Goal: Complete application form: Complete application form

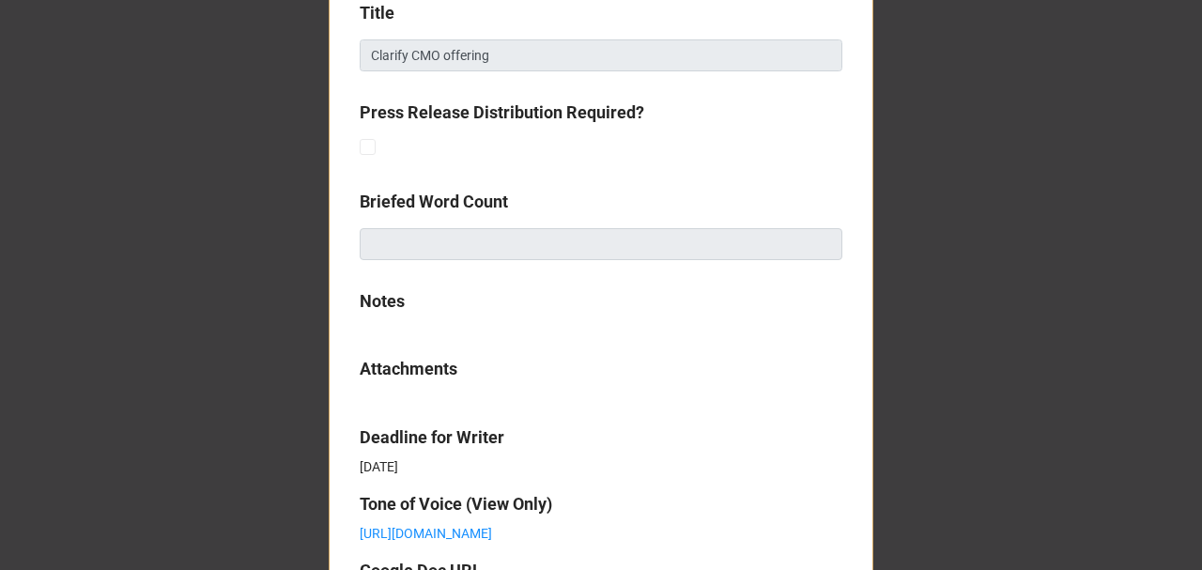
scroll to position [1003, 0]
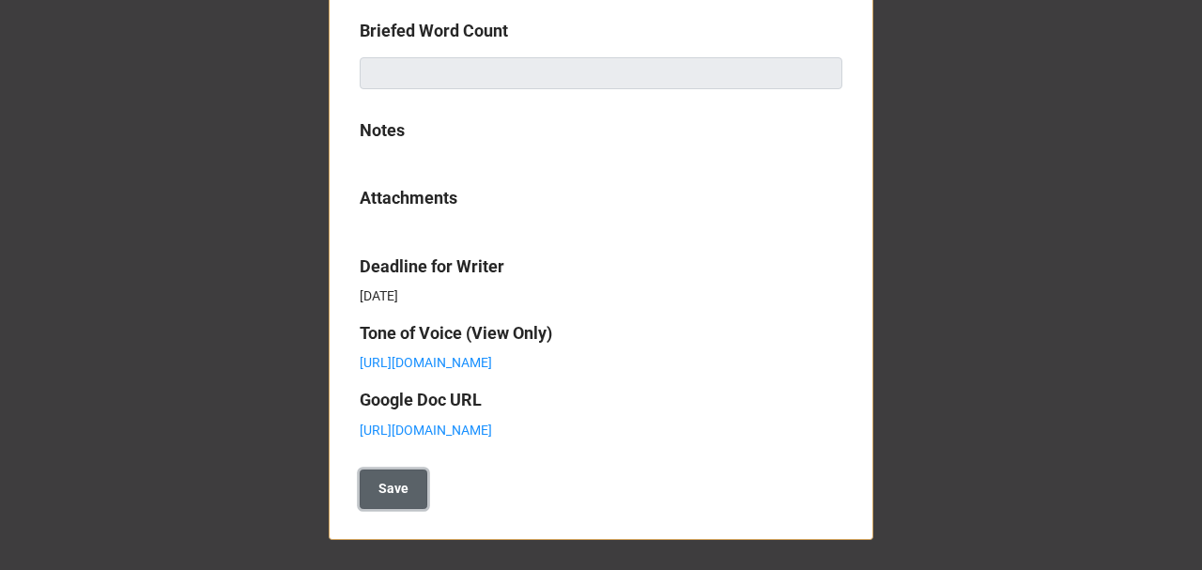
drag, startPoint x: 398, startPoint y: 499, endPoint x: 363, endPoint y: 471, distance: 45.5
click at [395, 497] on b "Save" at bounding box center [394, 489] width 30 height 20
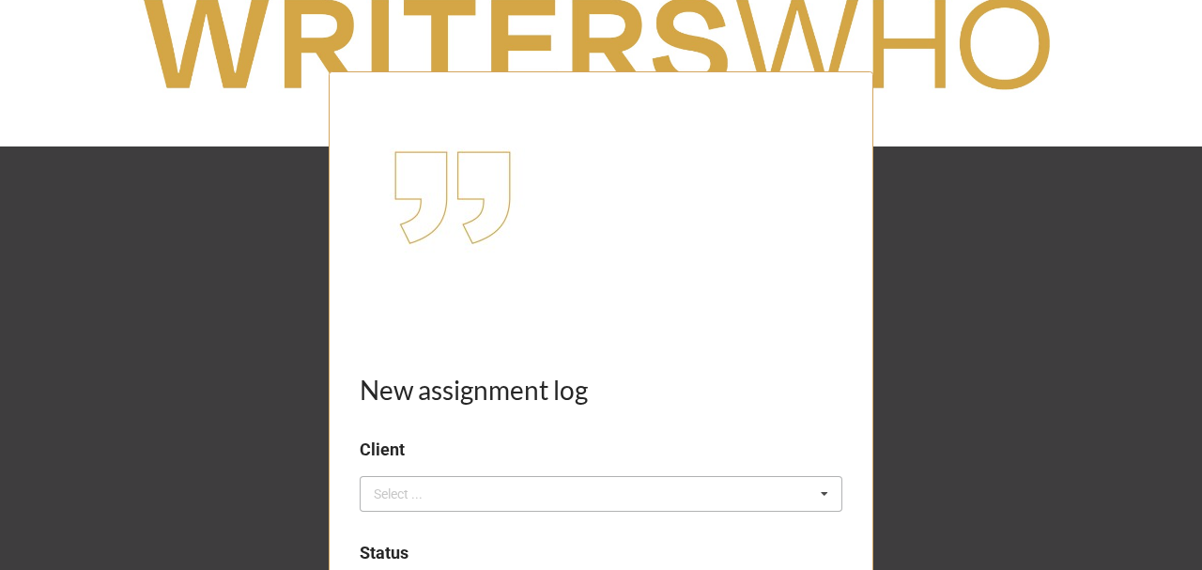
scroll to position [188, 0]
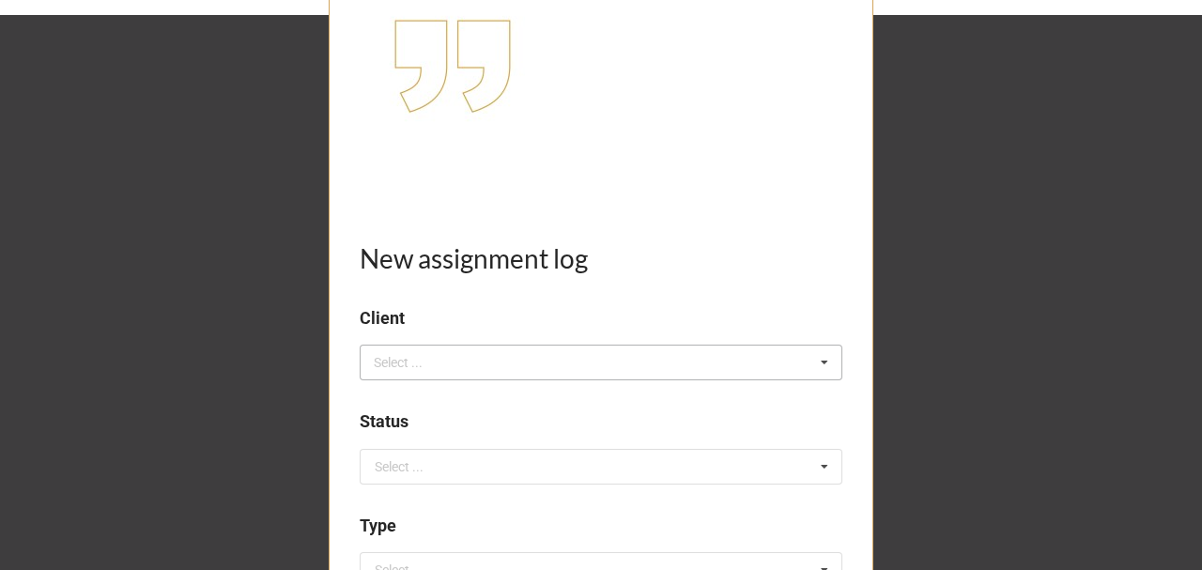
click at [419, 353] on div "Select ..." at bounding box center [409, 363] width 81 height 22
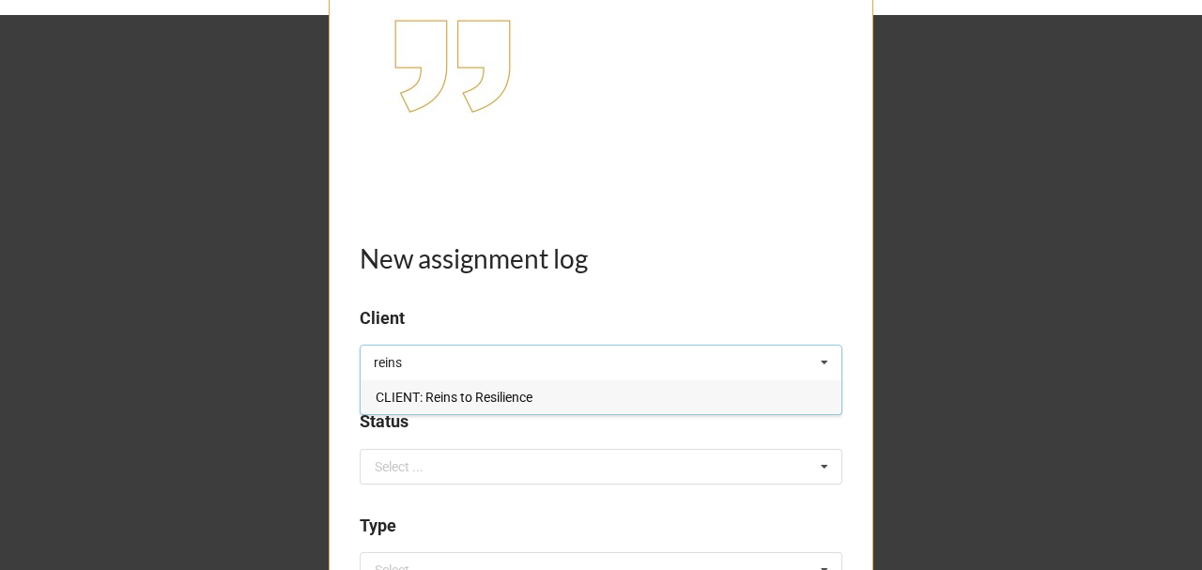
type input "reins"
click at [461, 393] on span "CLIENT: Reins to Resilience" at bounding box center [454, 397] width 157 height 15
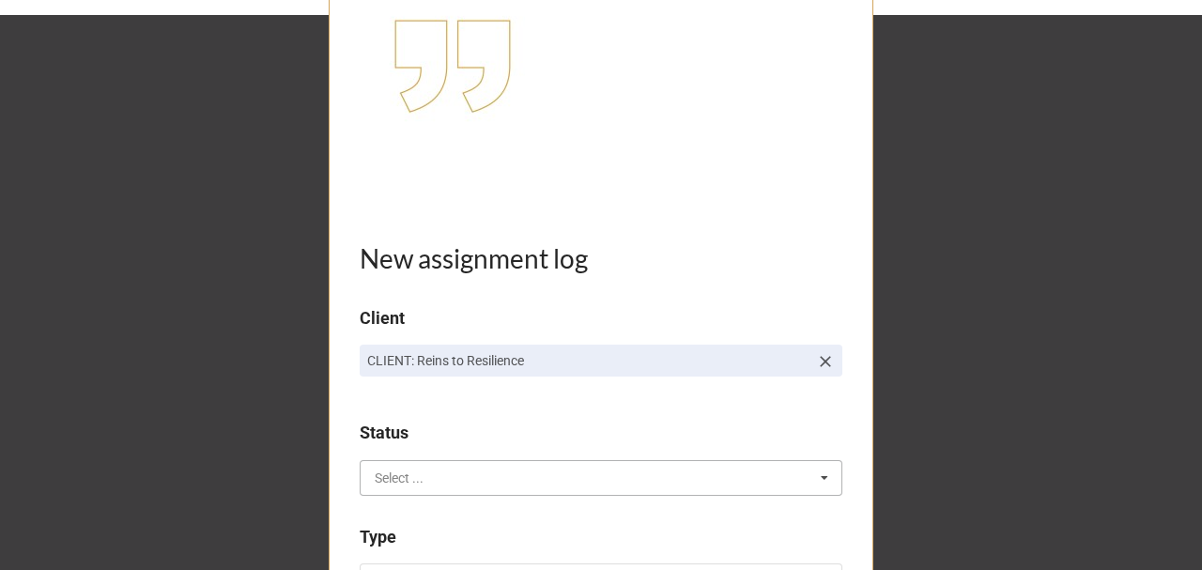
click at [436, 476] on input "text" at bounding box center [602, 478] width 481 height 34
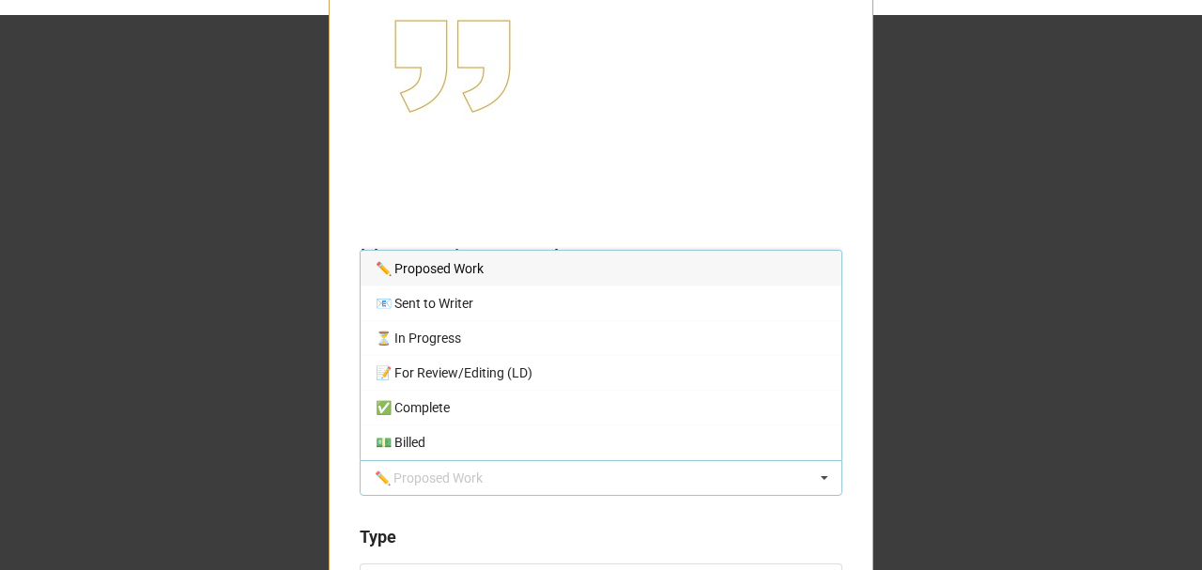
click at [477, 271] on span "✏️ Proposed Work" at bounding box center [430, 268] width 108 height 15
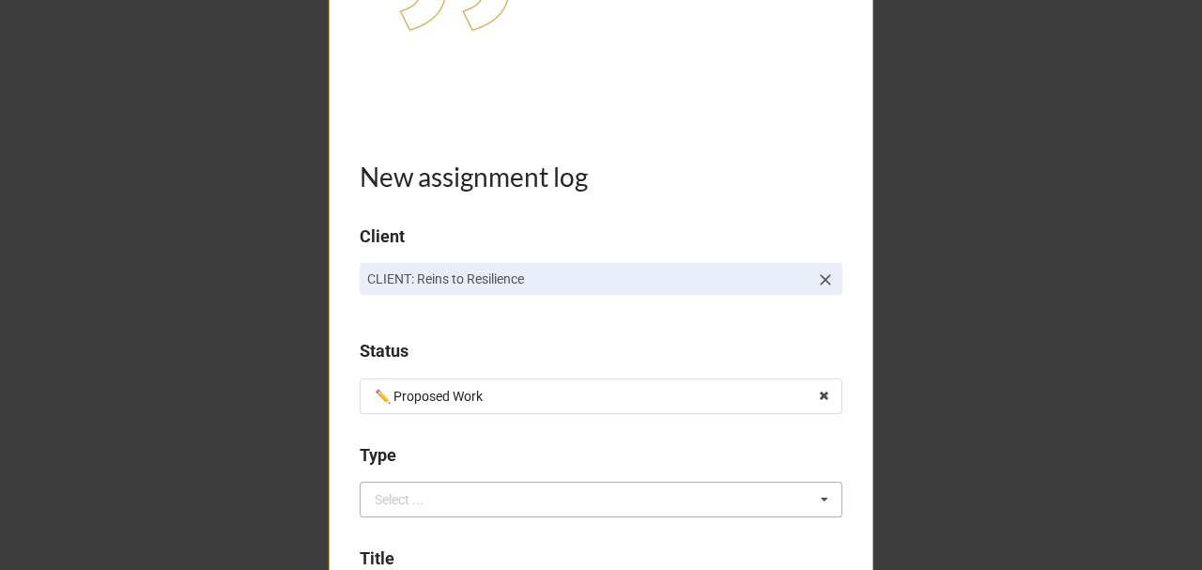
scroll to position [438, 0]
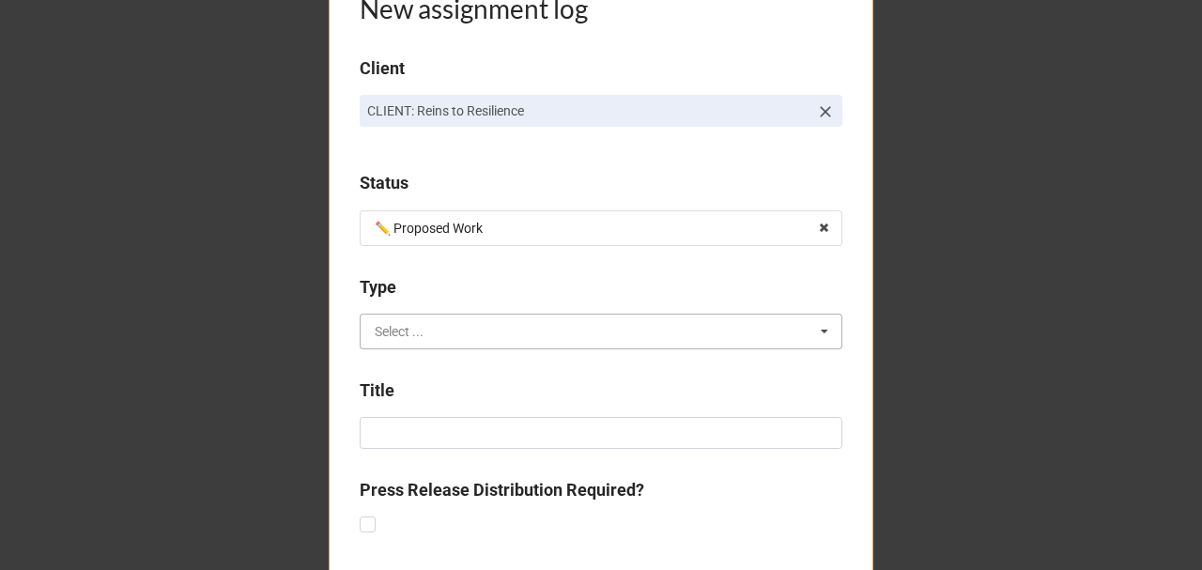
click at [438, 336] on input "text" at bounding box center [602, 332] width 481 height 34
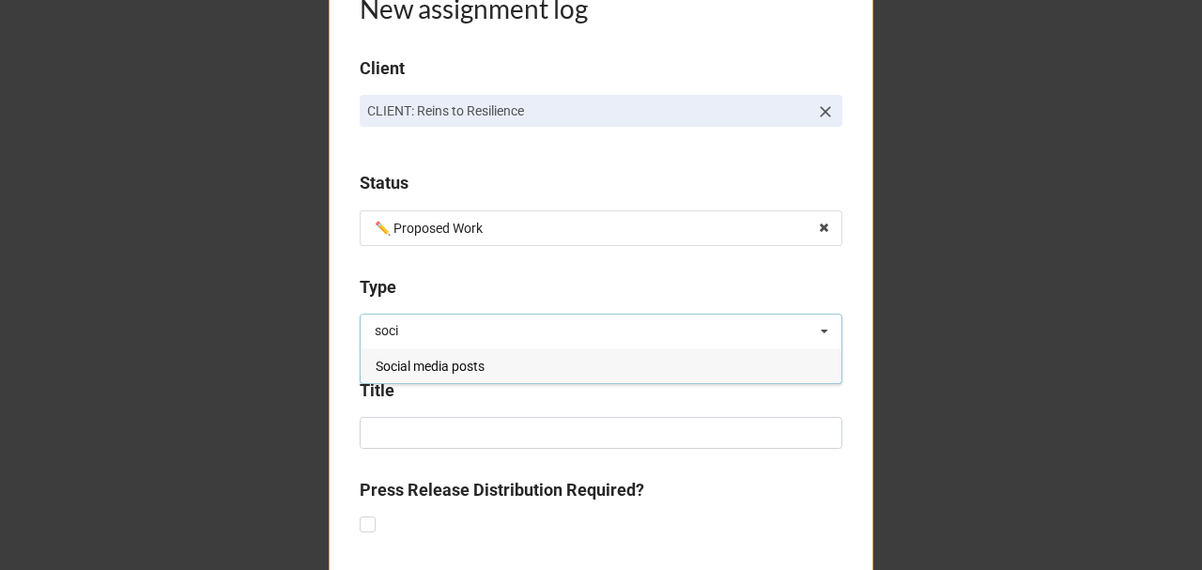
type input "soci"
click at [446, 366] on span "Social media posts" at bounding box center [430, 366] width 109 height 15
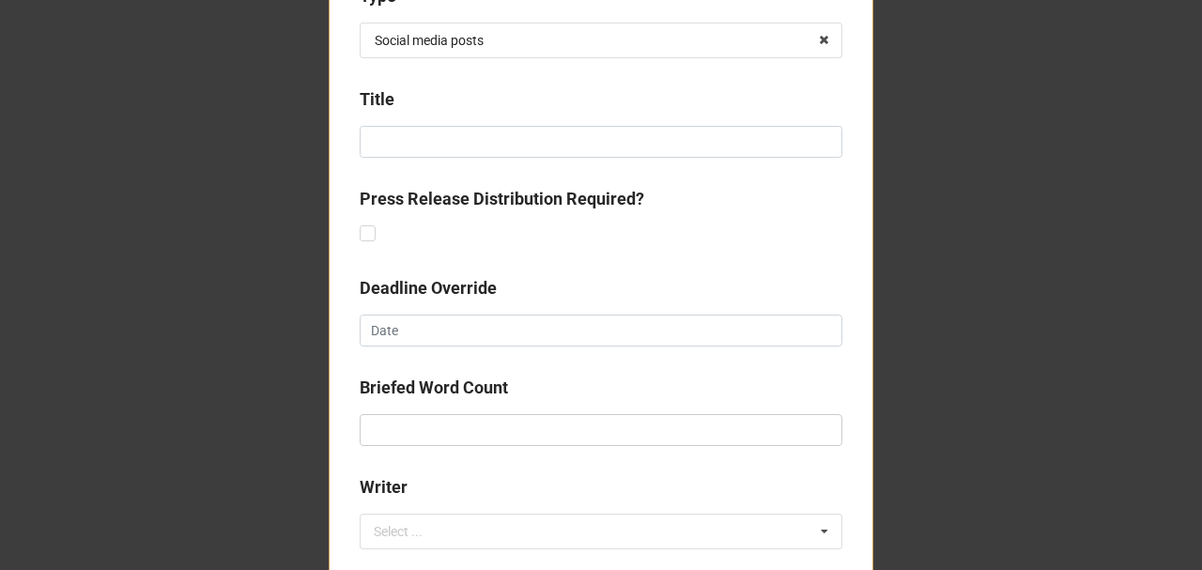
scroll to position [876, 0]
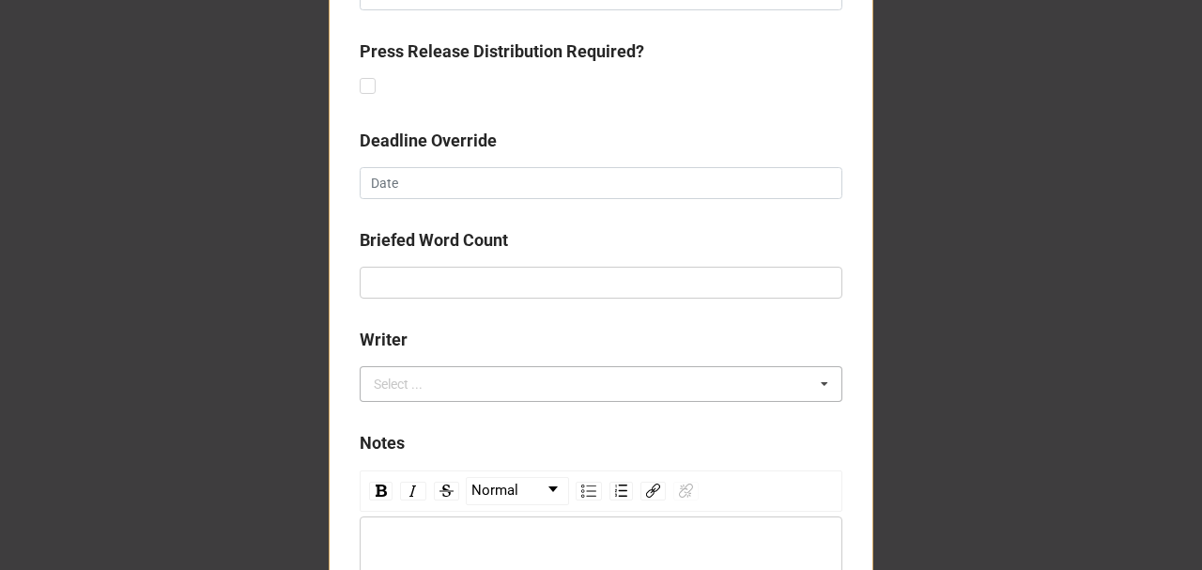
click at [451, 380] on div "Select ... No results found." at bounding box center [601, 384] width 483 height 36
type input ","
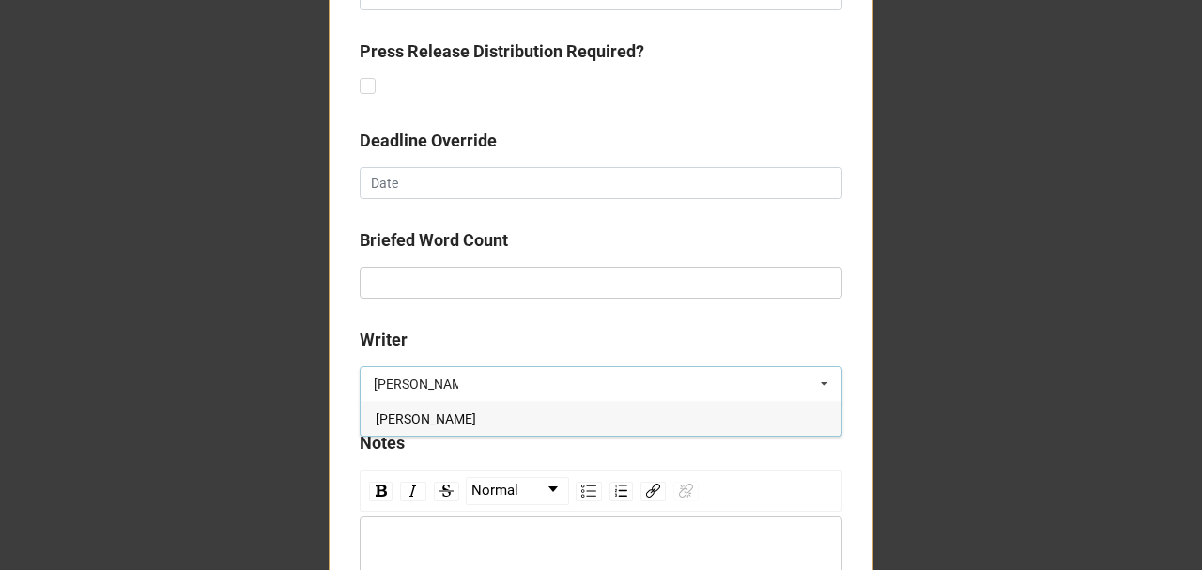
type input "lyndsey"
click at [453, 417] on span "Lyndsey Douglas" at bounding box center [426, 418] width 101 height 15
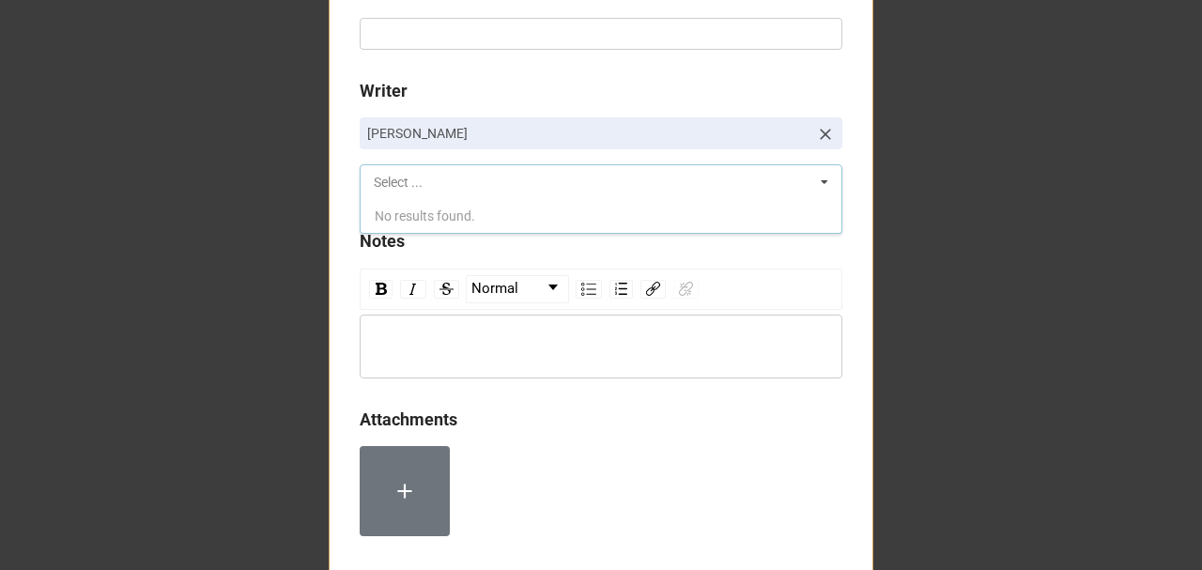
scroll to position [1248, 0]
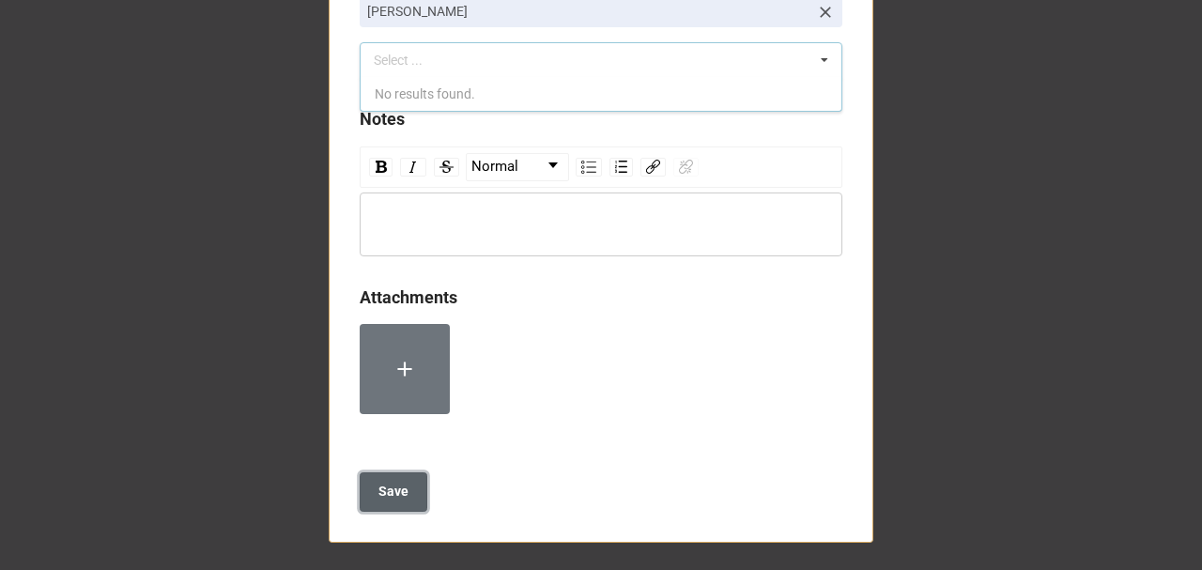
click at [389, 485] on b "Save" at bounding box center [394, 492] width 30 height 20
